Goal: Task Accomplishment & Management: Use online tool/utility

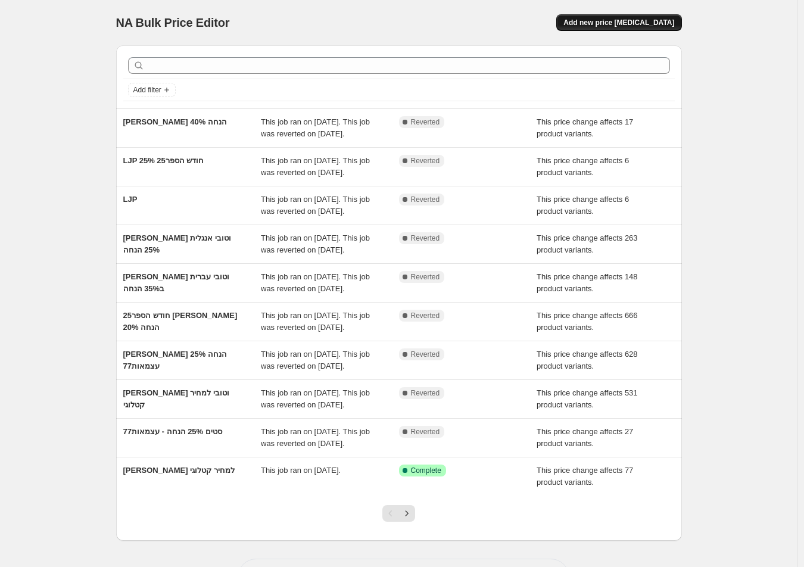
click at [659, 15] on button "Add new price [MEDICAL_DATA]" at bounding box center [618, 22] width 125 height 17
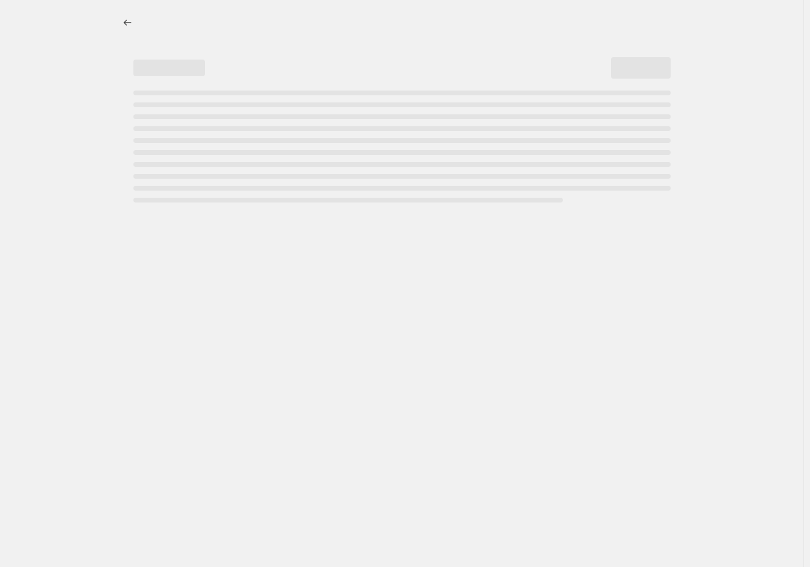
select select "percentage"
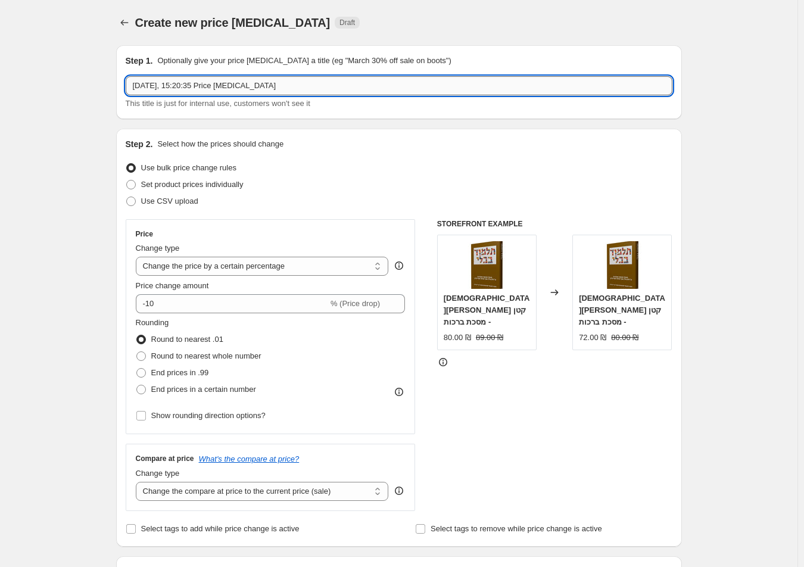
click at [388, 80] on input "[DATE], 15:20:35 Price [MEDICAL_DATA]" at bounding box center [399, 85] width 547 height 19
type input "החזרת סטים ל15%"
click at [257, 266] on select "Change the price to a certain amount Change the price by a certain amount Chang…" at bounding box center [262, 266] width 253 height 19
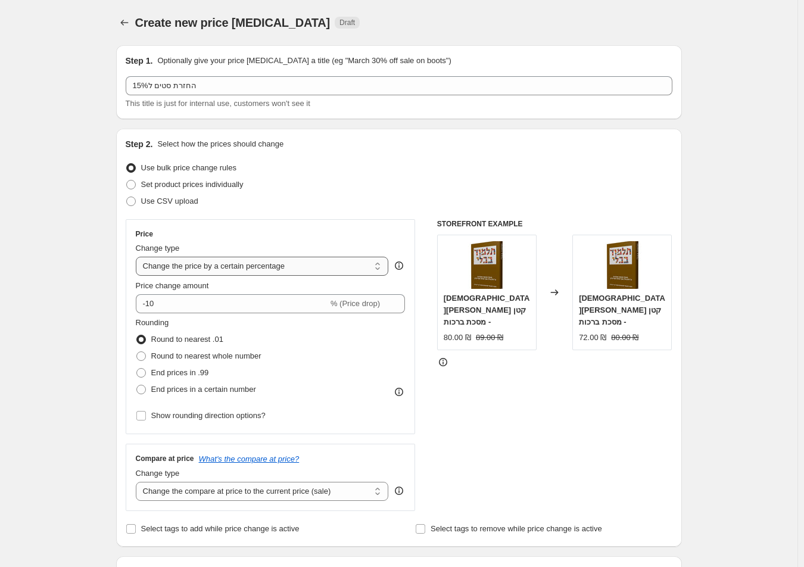
select select "pcap"
click at [138, 257] on select "Change the price to a certain amount Change the price by a certain amount Chang…" at bounding box center [262, 266] width 253 height 19
type input "-20"
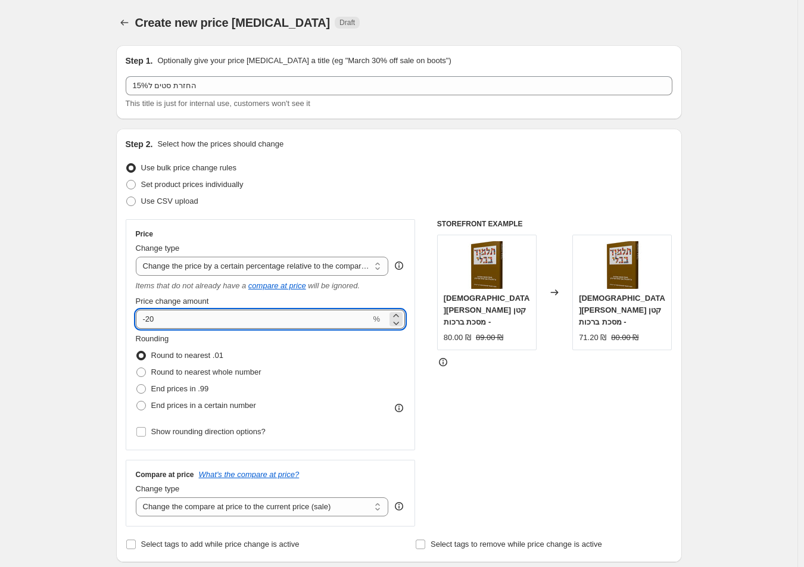
click at [329, 323] on input "-20" at bounding box center [253, 319] width 235 height 19
drag, startPoint x: 329, startPoint y: 323, endPoint x: 38, endPoint y: 248, distance: 300.5
type input "-15"
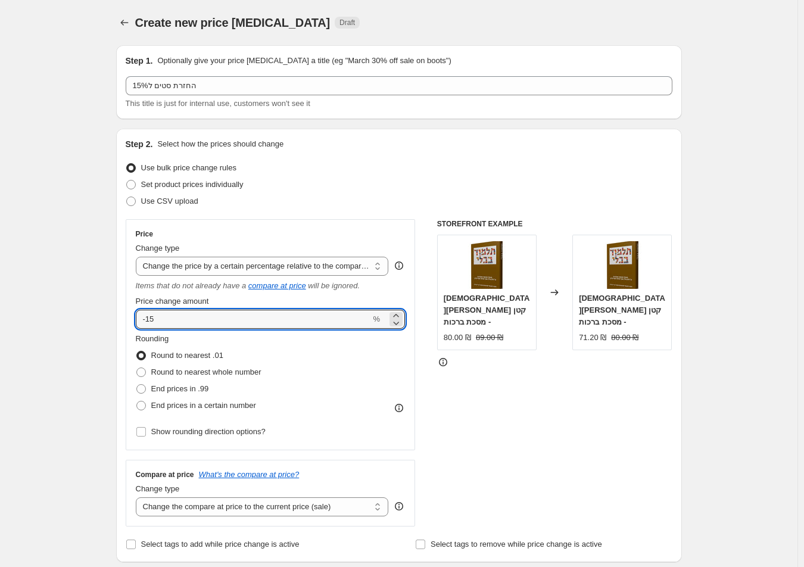
click at [360, 368] on div "Rounding Round to nearest .01 Round to nearest whole number End prices in .99 E…" at bounding box center [271, 373] width 270 height 81
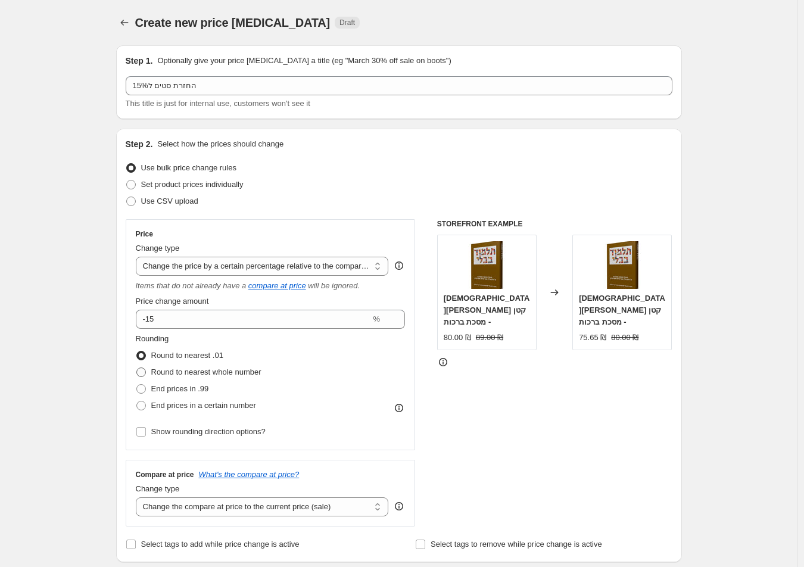
click at [238, 369] on span "Round to nearest whole number" at bounding box center [206, 371] width 110 height 9
click at [137, 368] on input "Round to nearest whole number" at bounding box center [136, 367] width 1 height 1
radio input "true"
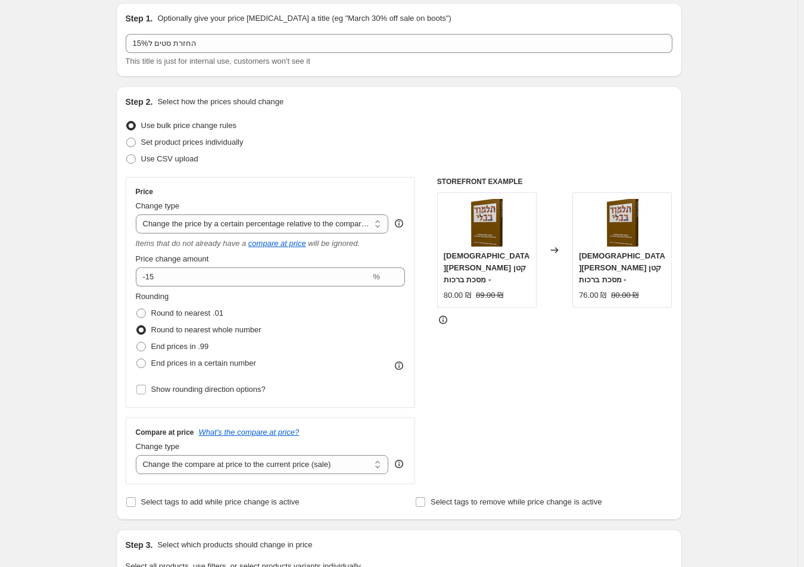
scroll to position [60, 0]
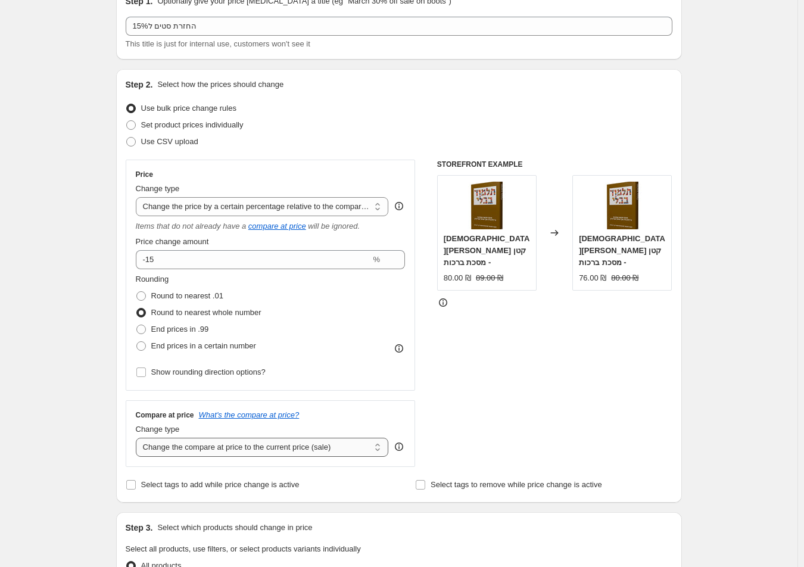
click at [317, 450] on select "Change the compare at price to the current price (sale) Change the compare at p…" at bounding box center [262, 447] width 253 height 19
select select "no_change"
click at [138, 438] on select "Change the compare at price to the current price (sale) Change the compare at p…" at bounding box center [262, 447] width 253 height 19
click at [95, 414] on div "Create new price [MEDICAL_DATA]. This page is ready Create new price [MEDICAL_D…" at bounding box center [398, 552] width 797 height 1225
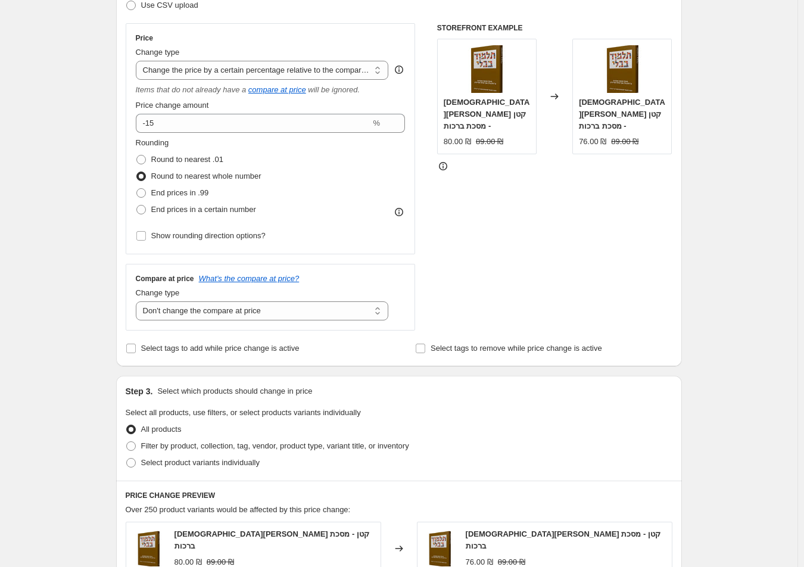
scroll to position [298, 0]
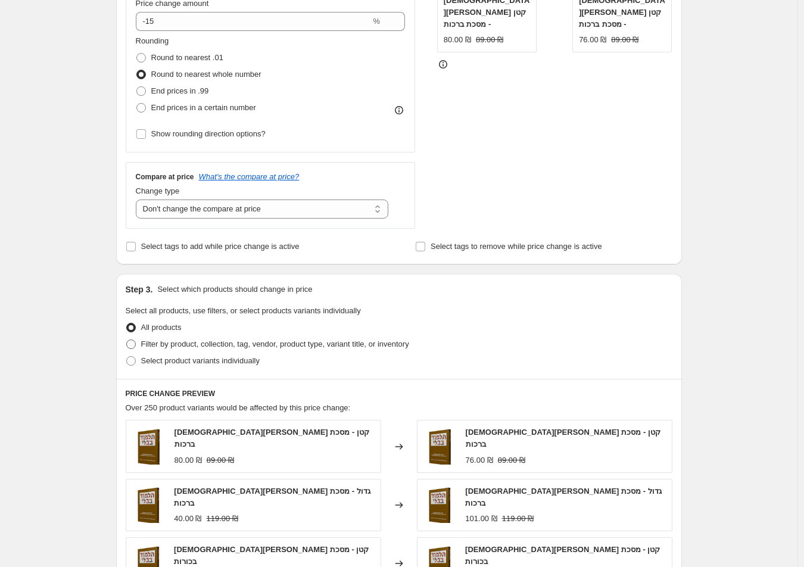
click at [258, 347] on span "Filter by product, collection, tag, vendor, product type, variant title, or inv…" at bounding box center [275, 343] width 268 height 9
click at [127, 340] on input "Filter by product, collection, tag, vendor, product type, variant title, or inv…" at bounding box center [126, 339] width 1 height 1
radio input "true"
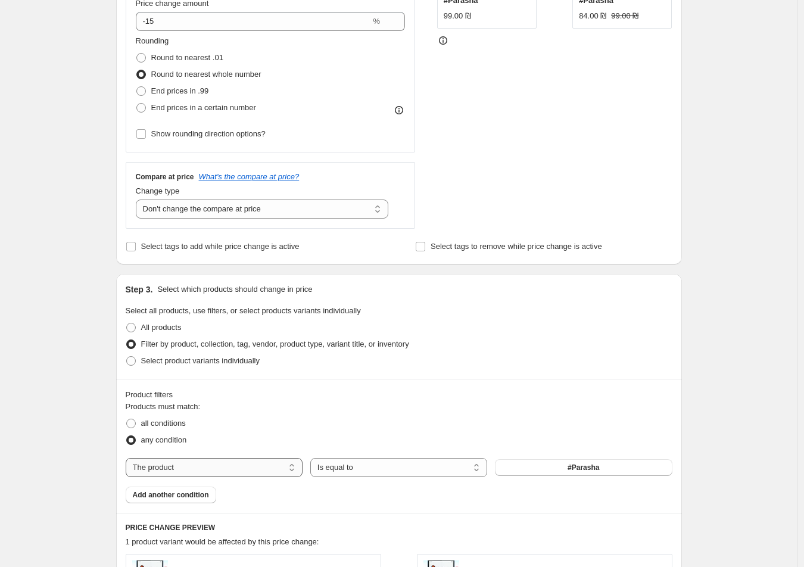
click at [285, 472] on select "The product The product's collection The product's tag The product's vendor The…" at bounding box center [214, 467] width 177 height 19
select select "collection"
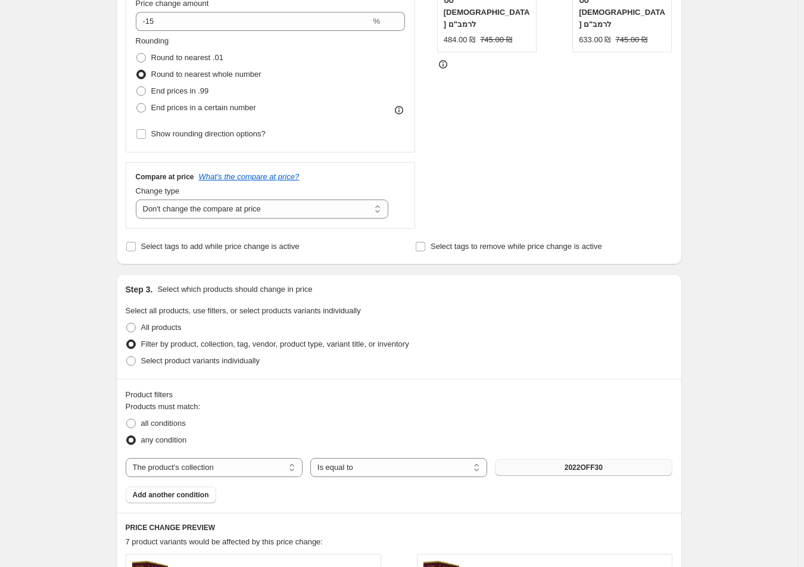
click at [517, 475] on button "2022OFF30" at bounding box center [583, 467] width 177 height 17
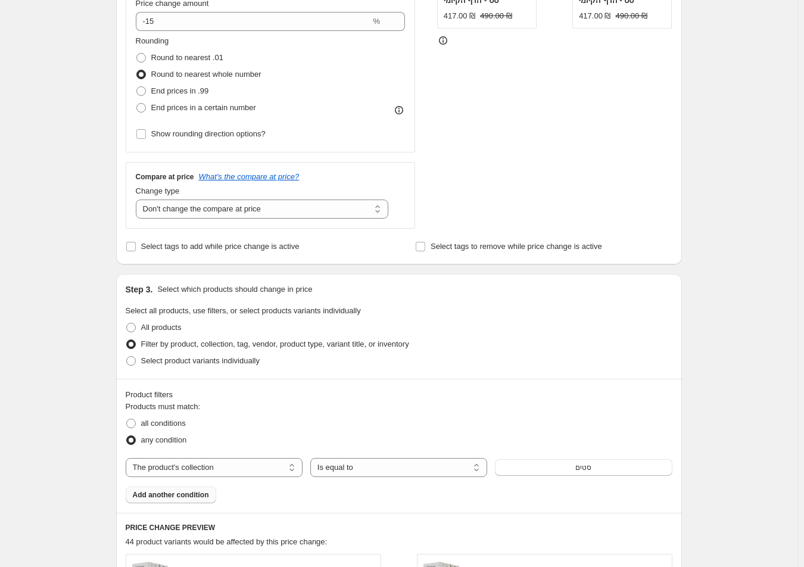
click at [186, 492] on span "Add another condition" at bounding box center [171, 495] width 76 height 10
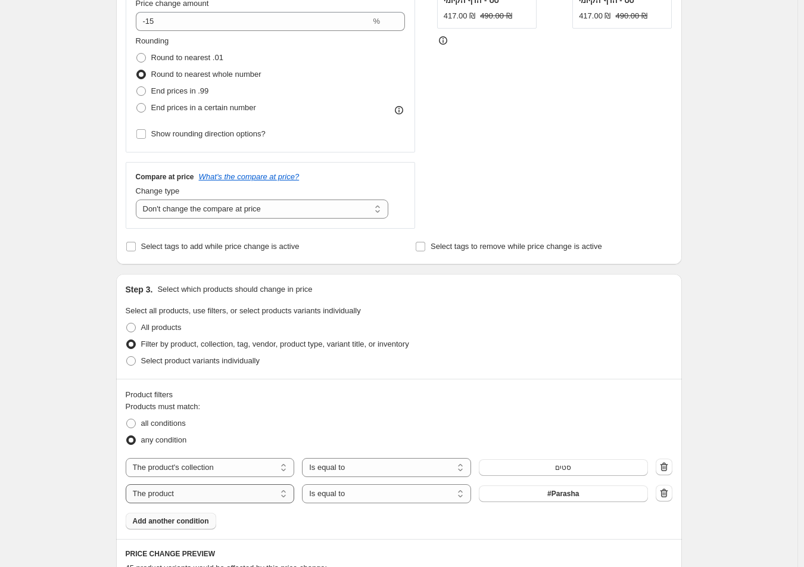
click at [257, 493] on select "The product The product's collection The product's tag The product's vendor The…" at bounding box center [210, 493] width 169 height 19
click at [348, 491] on select "Is equal to Is not equal to" at bounding box center [386, 493] width 169 height 19
select select "not_equal"
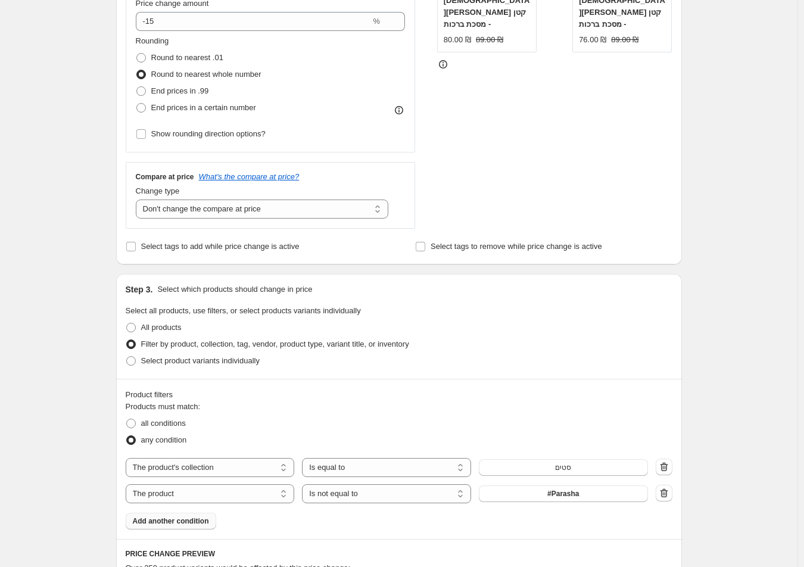
click at [535, 494] on button "#Parasha" at bounding box center [563, 493] width 169 height 17
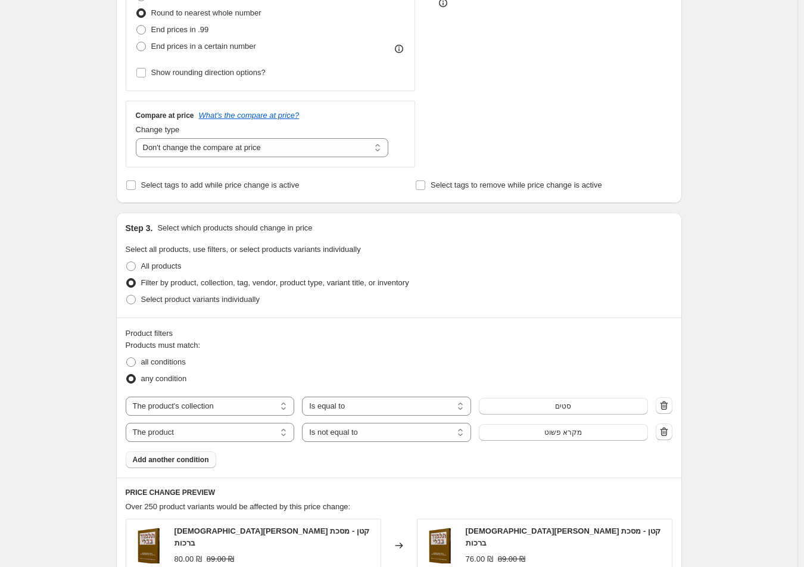
scroll to position [417, 0]
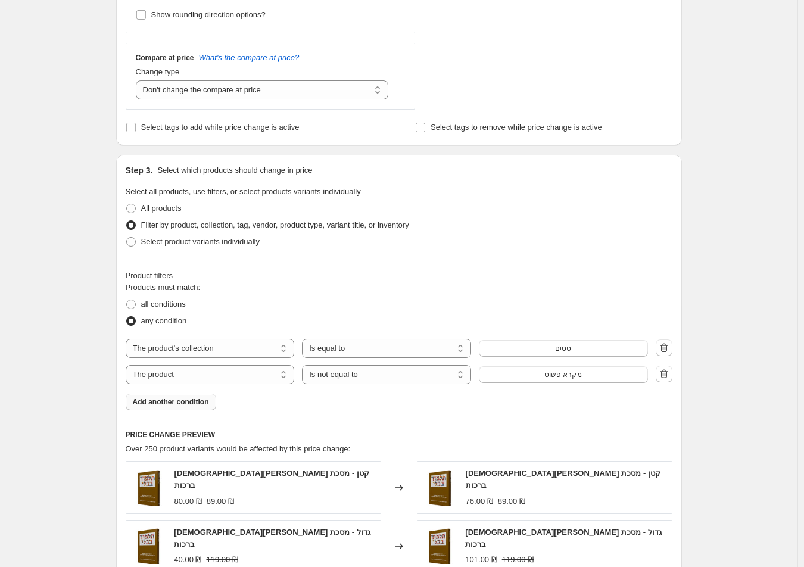
click at [196, 408] on button "Add another condition" at bounding box center [171, 402] width 91 height 17
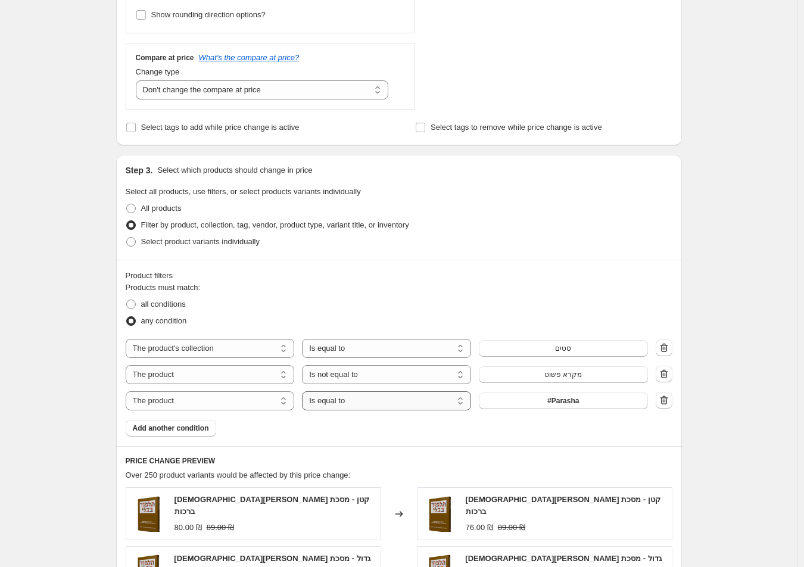
click at [366, 404] on select "Is equal to Is not equal to" at bounding box center [386, 400] width 169 height 19
select select "not_equal"
click at [546, 404] on button "#Parasha" at bounding box center [563, 400] width 169 height 17
click at [179, 437] on div "Product filters Products must match: all conditions any condition The product T…" at bounding box center [399, 353] width 566 height 186
click at [182, 425] on span "Add another condition" at bounding box center [171, 428] width 76 height 10
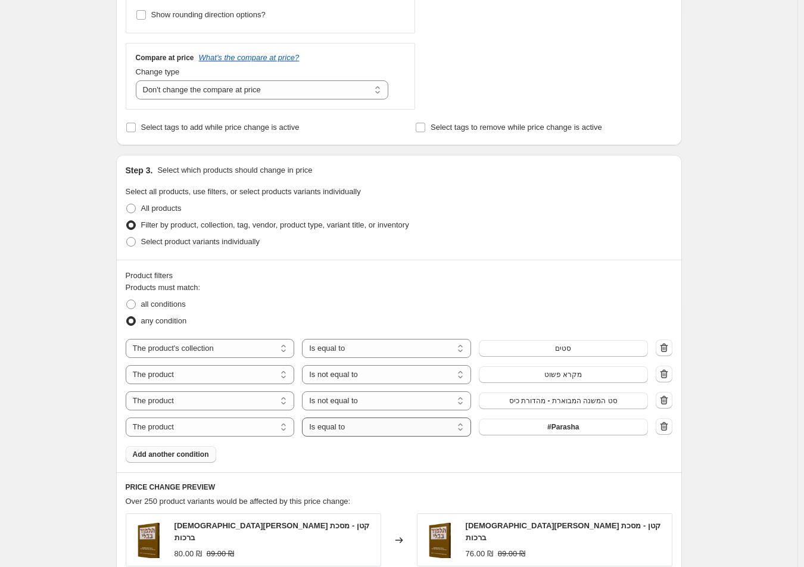
click at [364, 429] on select "Is equal to Is not equal to" at bounding box center [386, 426] width 169 height 19
select select "not_equal"
click at [518, 429] on button "#Parasha" at bounding box center [563, 427] width 169 height 17
click at [195, 448] on button "Add another condition" at bounding box center [171, 454] width 91 height 17
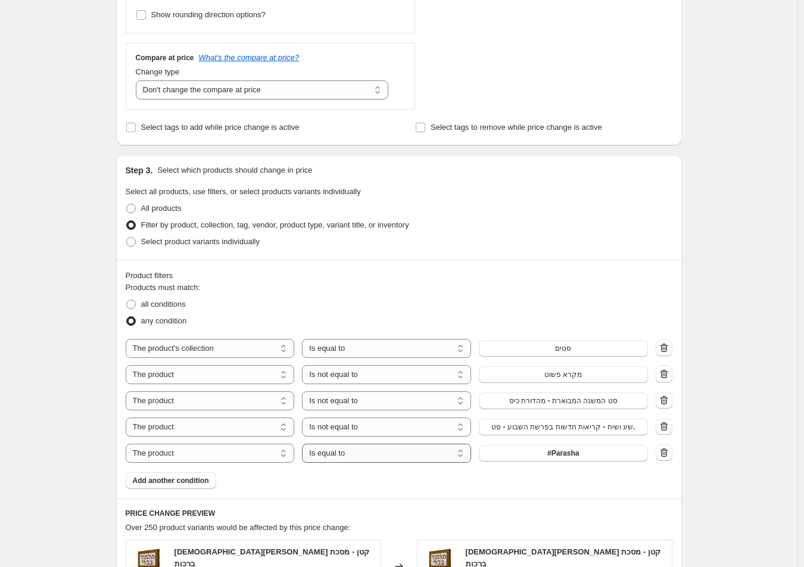
click at [350, 458] on select "Is equal to Is not equal to" at bounding box center [386, 453] width 169 height 19
select select "not_equal"
click at [544, 456] on button "#Parasha" at bounding box center [563, 453] width 169 height 17
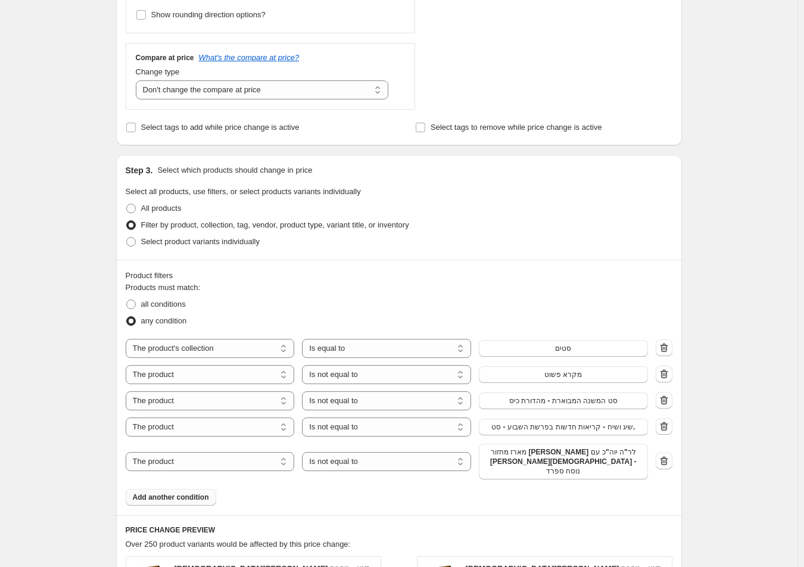
click at [182, 492] on span "Add another condition" at bounding box center [171, 497] width 76 height 10
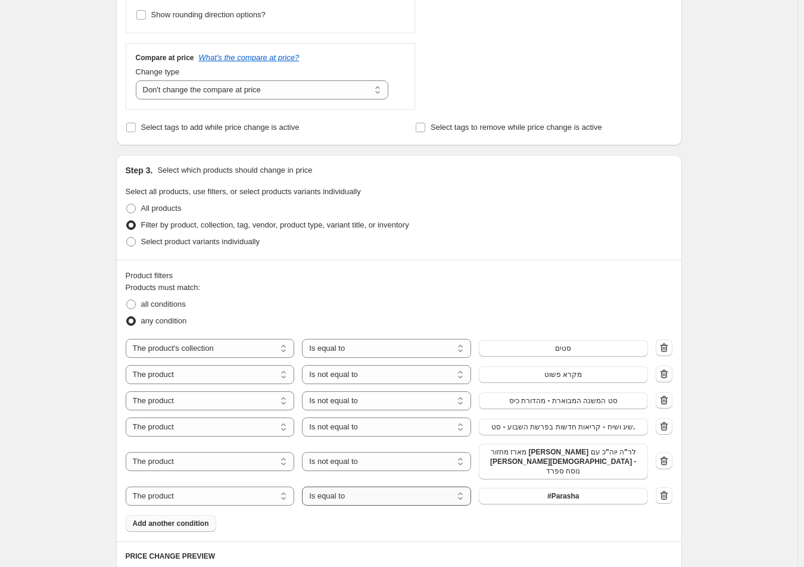
click at [372, 486] on select "Is equal to Is not equal to" at bounding box center [386, 495] width 169 height 19
select select "not_equal"
click at [565, 492] on button "#Parasha" at bounding box center [563, 496] width 169 height 17
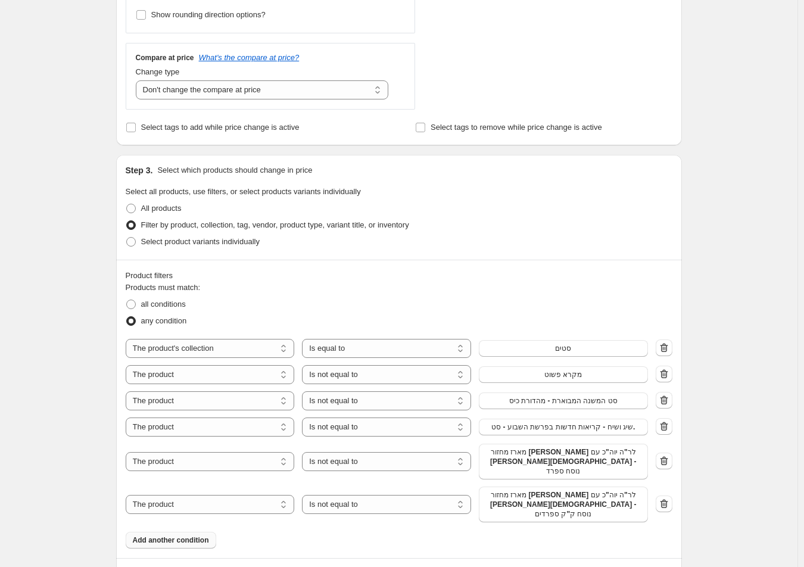
click at [193, 535] on span "Add another condition" at bounding box center [171, 540] width 76 height 10
click at [367, 529] on select "Is equal to Is not equal to" at bounding box center [386, 538] width 169 height 19
select select "not_equal"
click at [561, 531] on button "#Parasha" at bounding box center [563, 539] width 169 height 17
click at [497, 531] on button "#Parasha" at bounding box center [563, 539] width 169 height 17
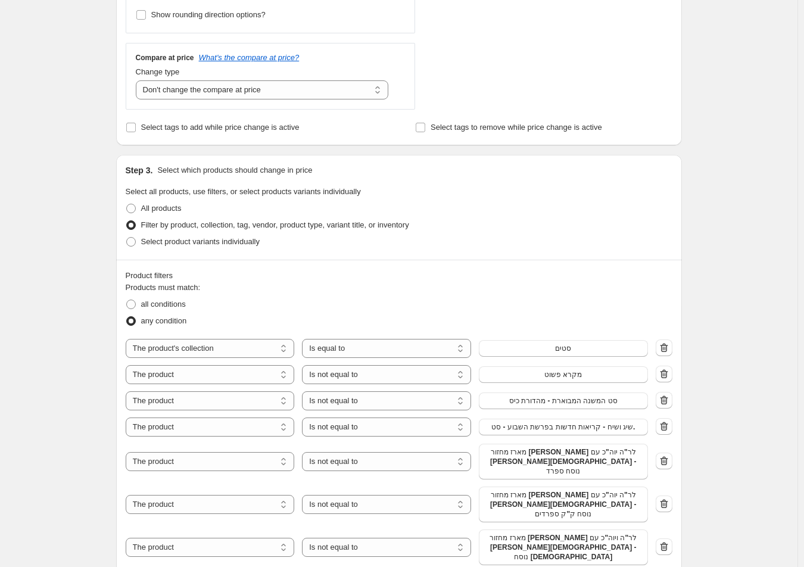
click at [734, 200] on div "Create new price [MEDICAL_DATA]. This page is ready Create new price [MEDICAL_D…" at bounding box center [398, 366] width 797 height 1566
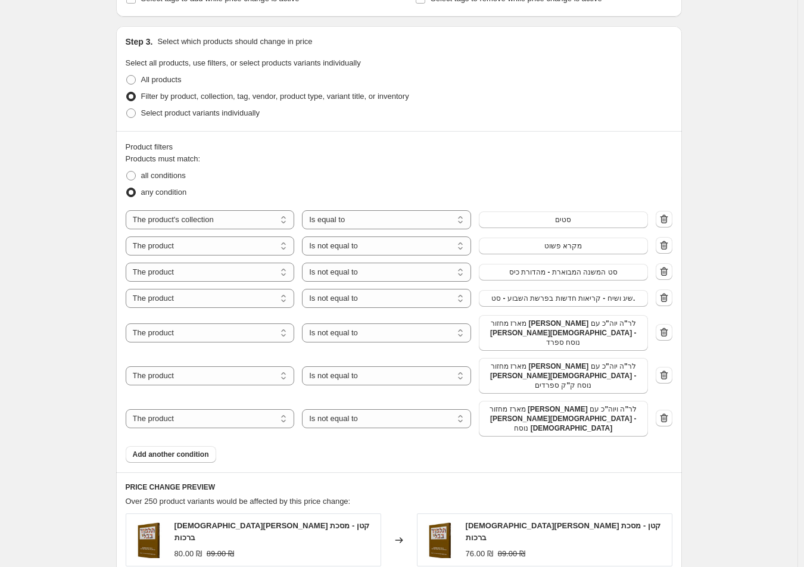
scroll to position [655, 0]
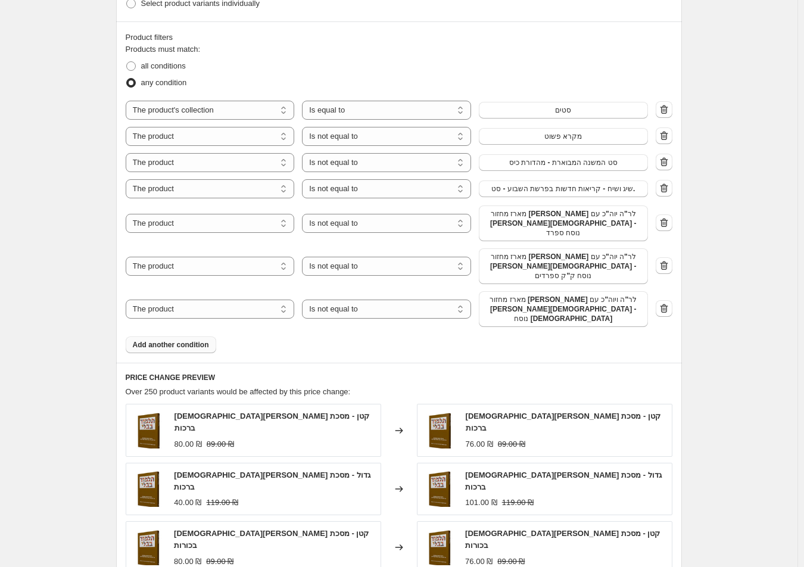
click at [182, 340] on span "Add another condition" at bounding box center [171, 345] width 76 height 10
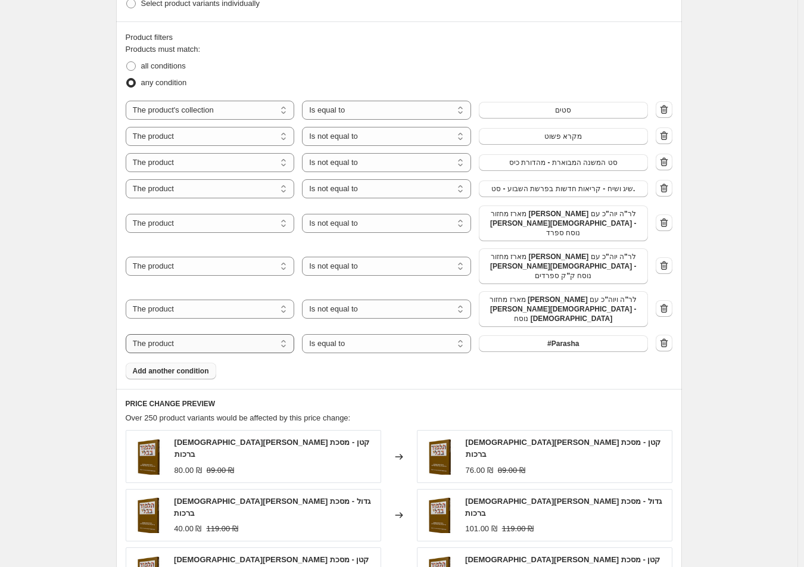
click at [266, 334] on select "The product The product's collection The product's tag The product's vendor The…" at bounding box center [210, 343] width 169 height 19
select select "product_status"
click at [170, 65] on span "all conditions" at bounding box center [163, 65] width 45 height 9
click at [127, 62] on input "all conditions" at bounding box center [126, 61] width 1 height 1
radio input "true"
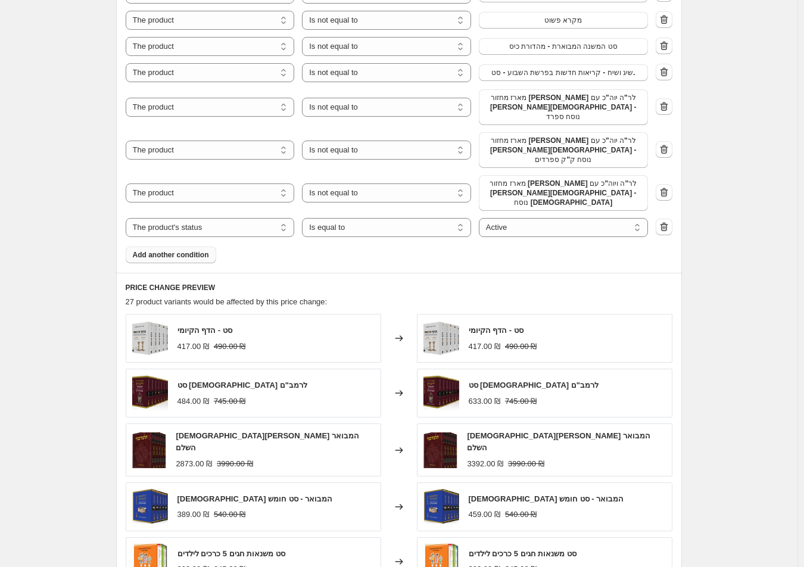
scroll to position [893, 0]
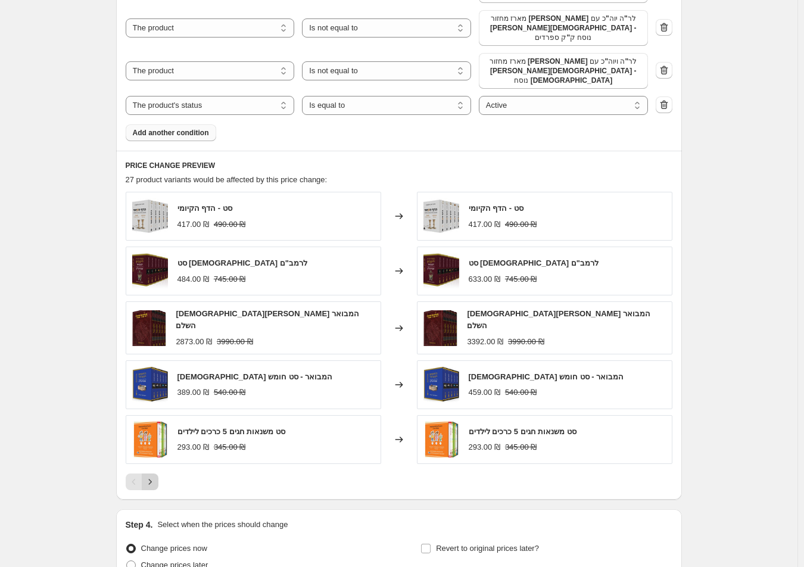
click at [152, 476] on icon "Next" at bounding box center [150, 482] width 12 height 12
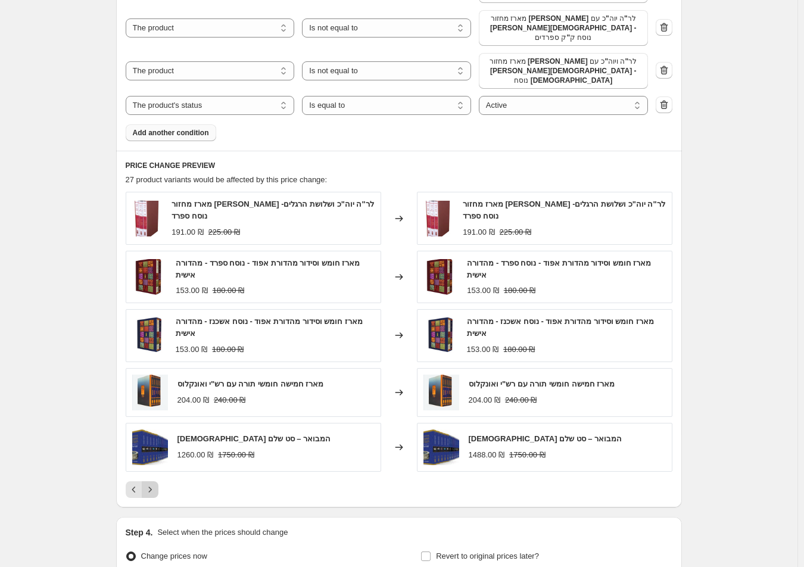
click at [152, 451] on div "מארז מחזור [PERSON_NAME] לר"ה יוה"כ ושלושת הרגלים- נוסח ספרד 191.00 ₪ 225.00 ₪ …" at bounding box center [399, 344] width 547 height 305
click at [158, 481] on button "Next" at bounding box center [150, 489] width 17 height 17
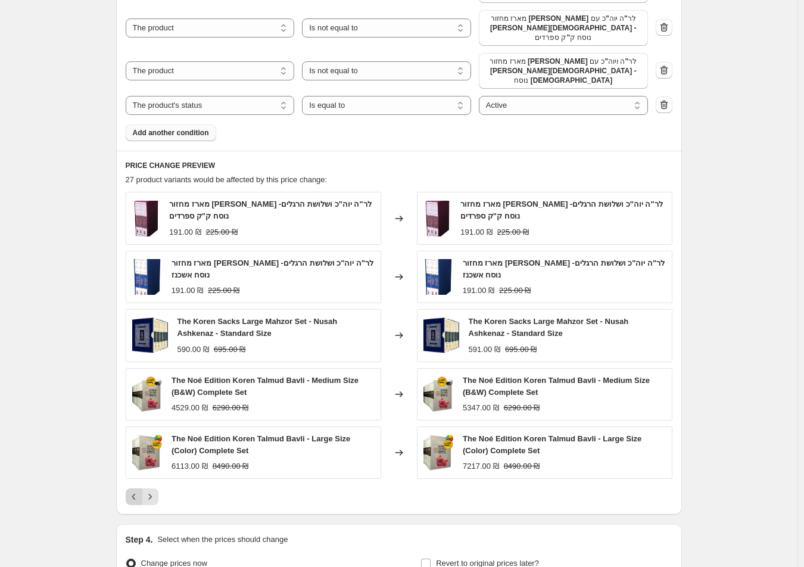
click at [138, 491] on icon "Previous" at bounding box center [134, 497] width 12 height 12
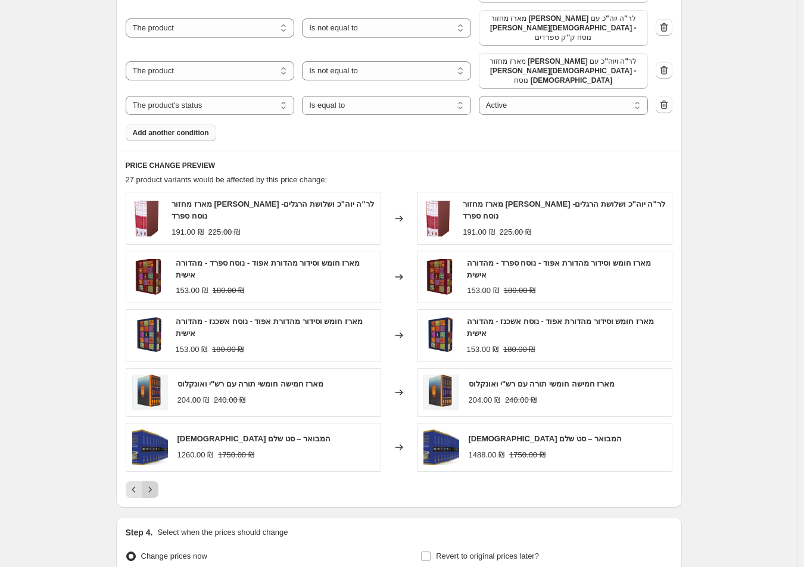
click at [156, 484] on icon "Next" at bounding box center [150, 490] width 12 height 12
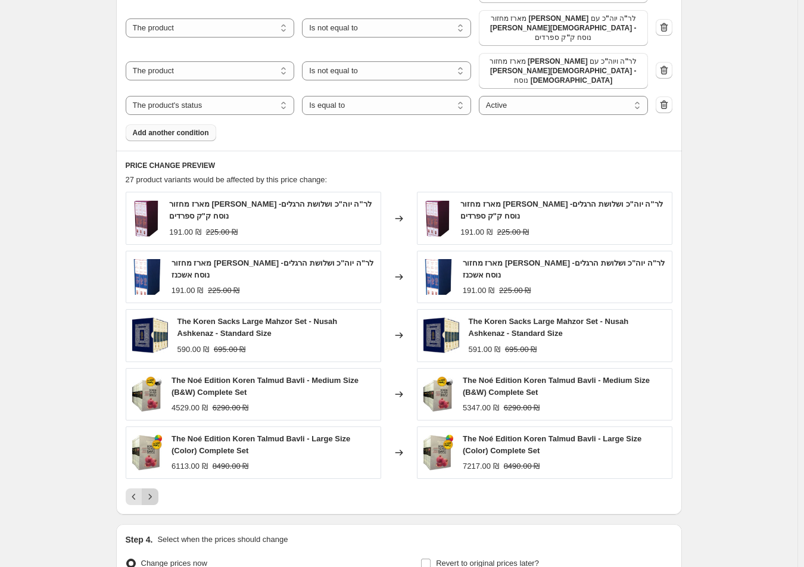
click at [153, 491] on icon "Next" at bounding box center [150, 497] width 12 height 12
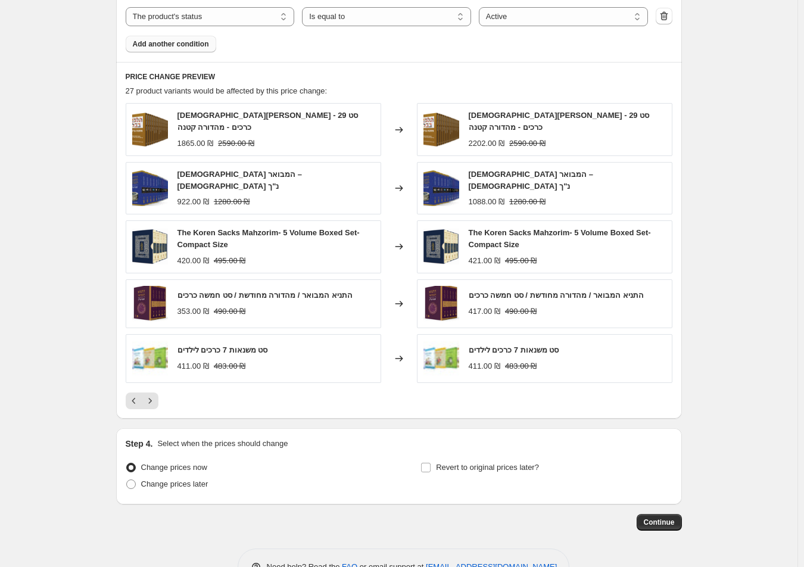
scroll to position [982, 0]
click at [668, 517] on span "Continue" at bounding box center [659, 522] width 31 height 10
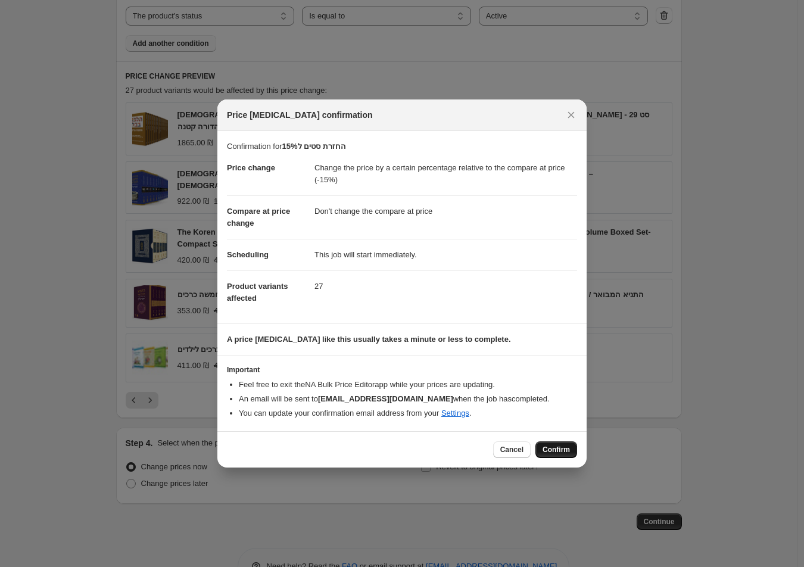
click at [562, 450] on span "Confirm" at bounding box center [555, 450] width 27 height 10
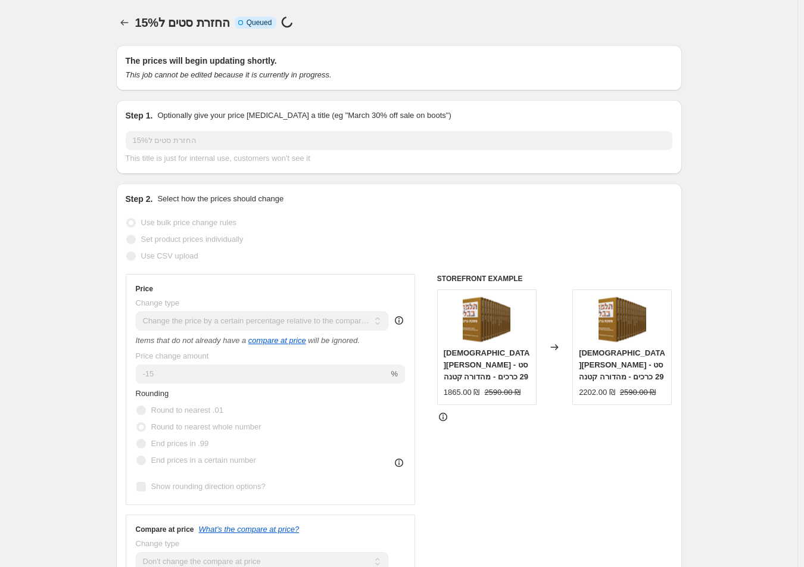
scroll to position [982, 0]
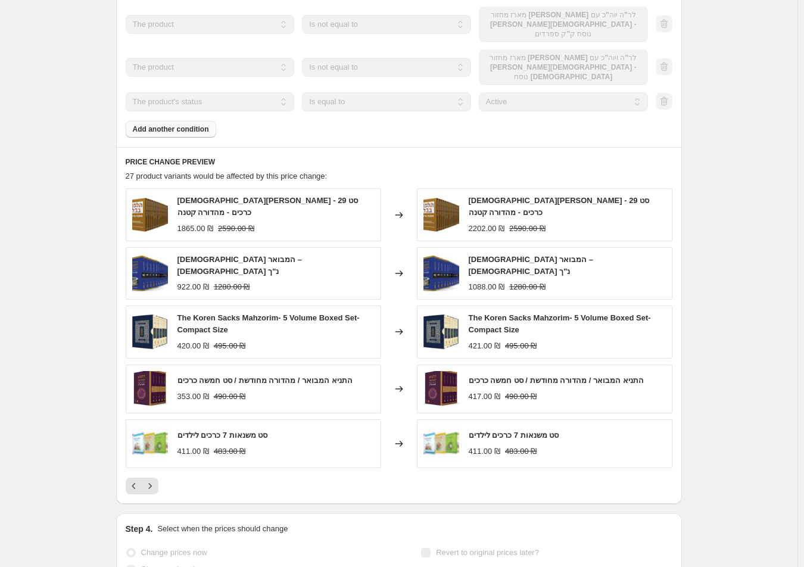
select select "pcap"
select select "no_change"
select select "collection"
select select "not_equal"
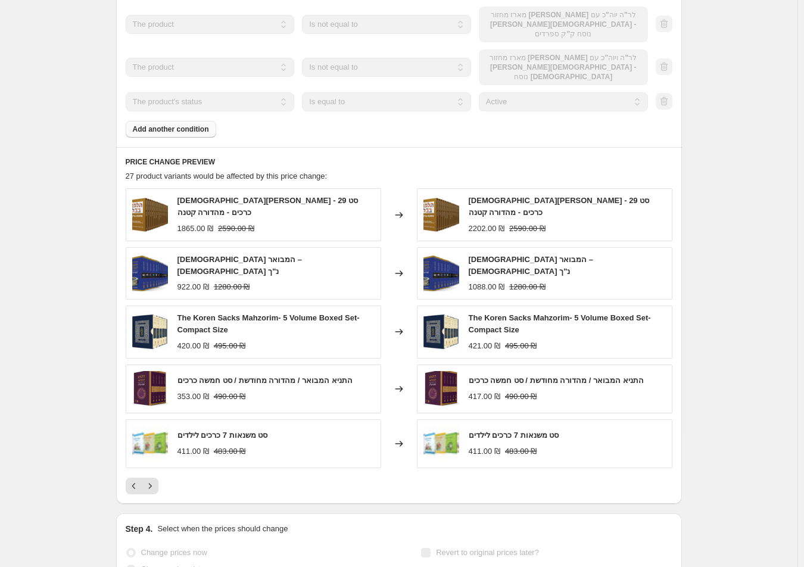
select select "not_equal"
select select "product_status"
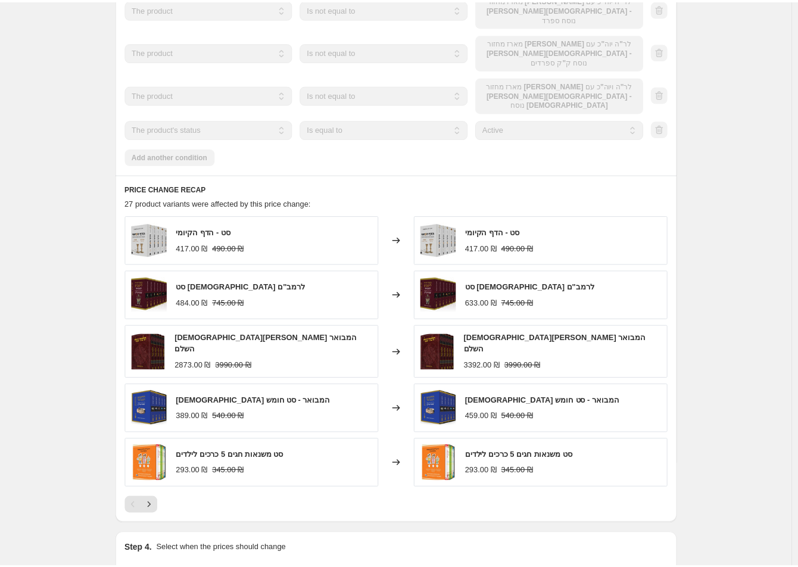
scroll to position [0, 0]
